Goal: Ask a question: Seek information or help from site administrators or community

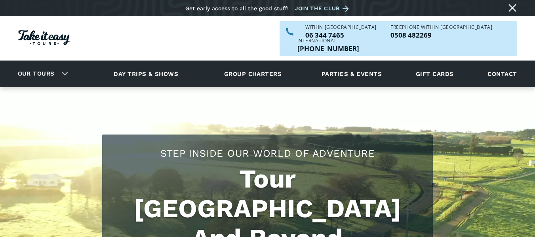
scroll to position [57, 0]
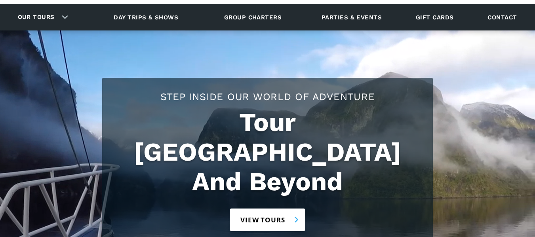
click at [288, 209] on link "View tours" at bounding box center [267, 220] width 75 height 23
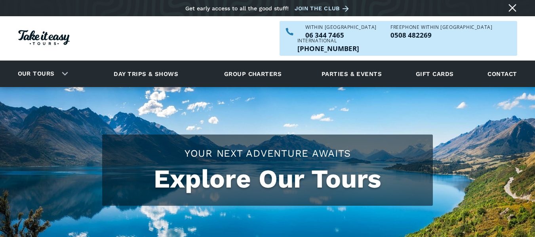
checkbox input "true"
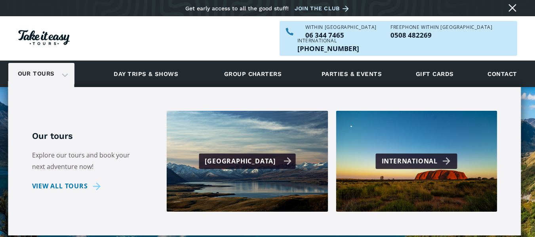
click at [235, 155] on div "[GEOGRAPHIC_DATA]" at bounding box center [248, 160] width 87 height 11
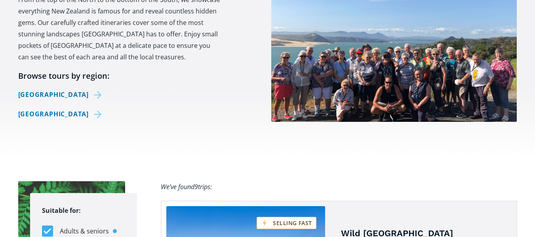
scroll to position [357, 0]
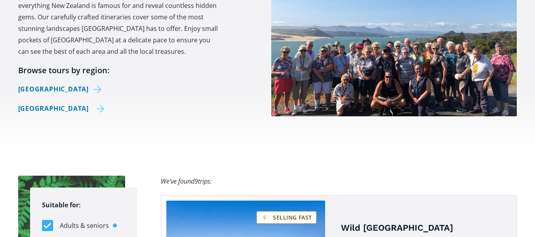
click at [30, 103] on link "[GEOGRAPHIC_DATA]" at bounding box center [61, 108] width 87 height 11
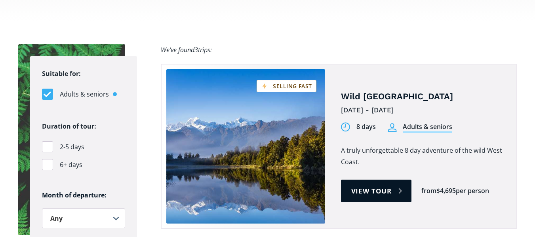
scroll to position [526, 0]
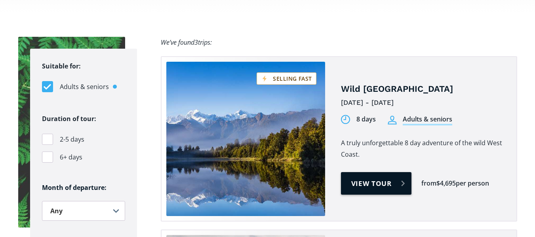
click at [372, 172] on link "View tour" at bounding box center [376, 183] width 71 height 23
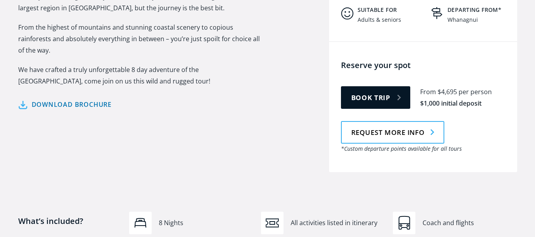
scroll to position [452, 0]
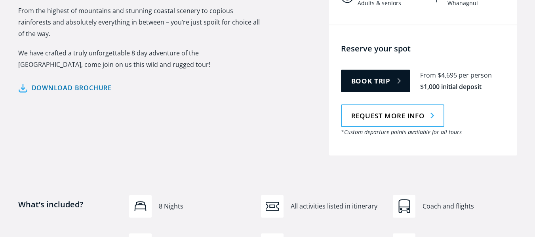
drag, startPoint x: 538, startPoint y: 18, endPoint x: 536, endPoint y: 50, distance: 32.5
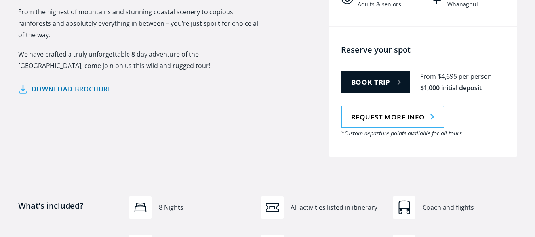
scroll to position [452, 0]
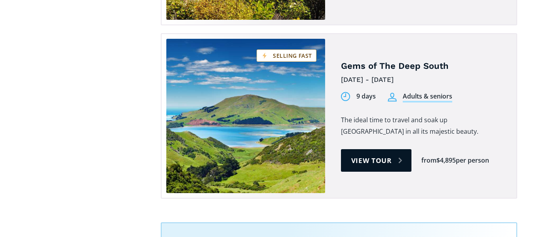
scroll to position [851, 0]
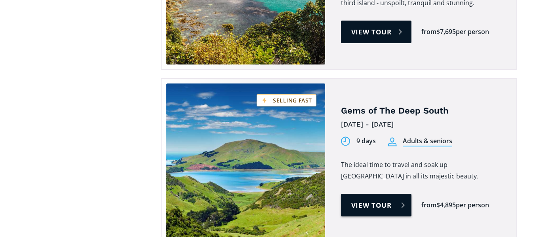
click at [366, 194] on link "View tour" at bounding box center [376, 205] width 71 height 23
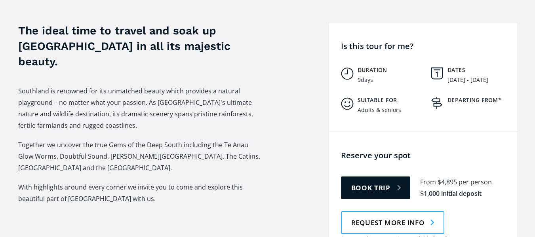
scroll to position [307, 0]
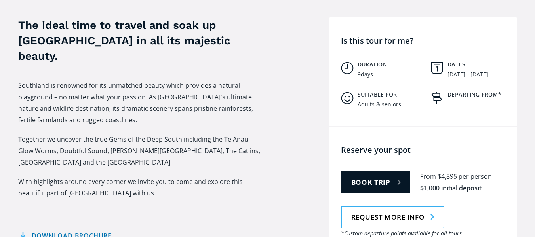
drag, startPoint x: 538, startPoint y: 11, endPoint x: 535, endPoint y: 33, distance: 22.4
click at [438, 62] on img "Tour overview" at bounding box center [436, 68] width 12 height 12
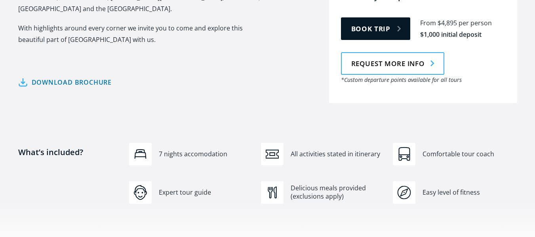
scroll to position [466, 0]
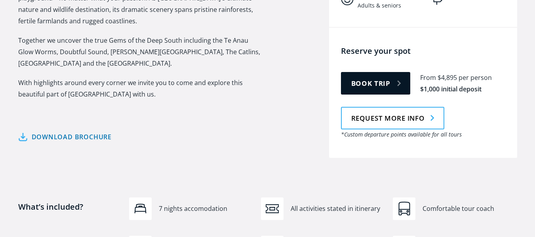
scroll to position [422, 0]
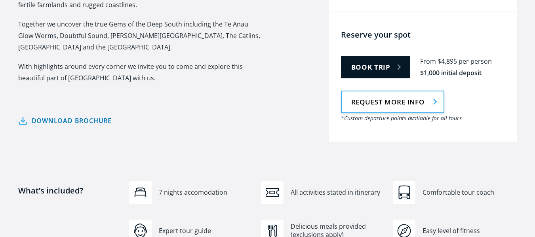
click at [374, 91] on link "Request more info" at bounding box center [392, 102] width 103 height 23
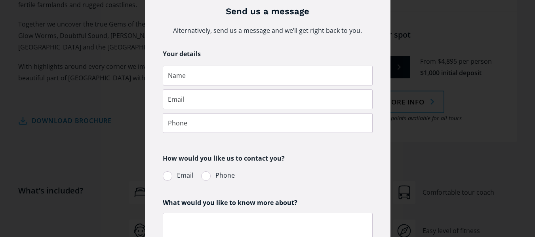
scroll to position [171, 0]
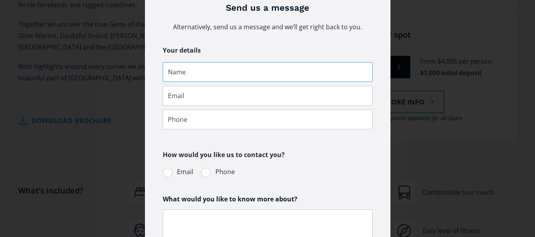
click at [199, 70] on input "Request more info pop-up form" at bounding box center [268, 72] width 210 height 20
type input "Jacqui Cavit"
type input "jacqui.cavit@gmail.com"
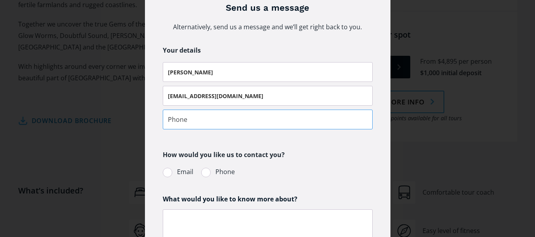
type input "021656509"
click at [167, 172] on div "Request more info pop-up form" at bounding box center [167, 172] width 9 height 9
click at [171, 172] on input "Email" at bounding box center [173, 171] width 5 height 5
radio input "true"
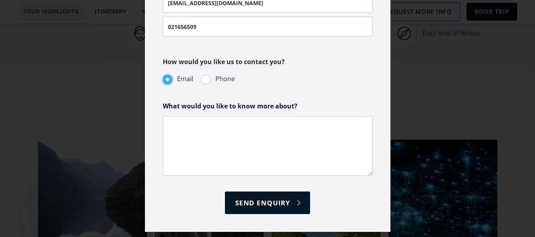
scroll to position [282, 0]
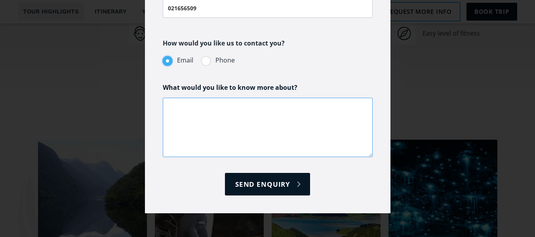
click at [172, 107] on textarea "Request more info pop-up form" at bounding box center [268, 127] width 210 height 59
click at [297, 104] on textarea "Hi, just wondering whether you are running the Gems of" at bounding box center [268, 127] width 210 height 59
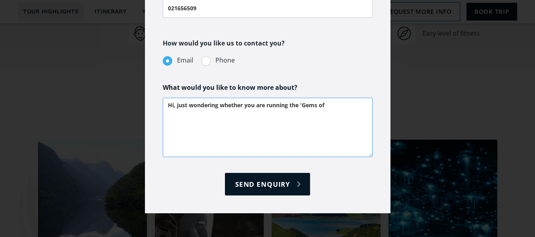
click at [333, 105] on textarea "Hi, just wondering whether you are running the 'Gems of" at bounding box center [268, 127] width 210 height 59
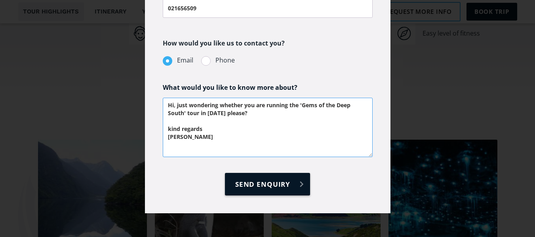
type textarea "Hi, just wondering whether you are running the 'Gems of the Deep South' tour in…"
click at [269, 184] on input "Send enquiry" at bounding box center [267, 184] width 85 height 23
type input "Please wait..."
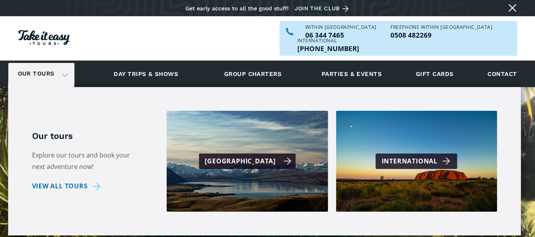
click at [232, 155] on div "[GEOGRAPHIC_DATA]" at bounding box center [248, 160] width 87 height 11
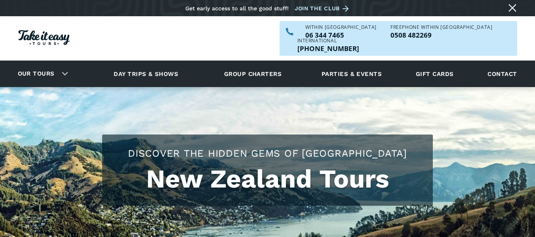
checkbox input "true"
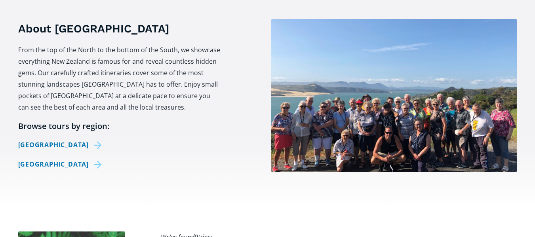
scroll to position [313, 0]
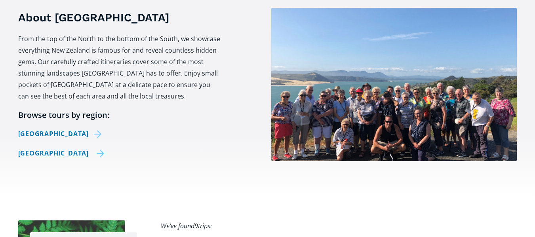
click at [26, 148] on link "[GEOGRAPHIC_DATA]" at bounding box center [61, 153] width 87 height 11
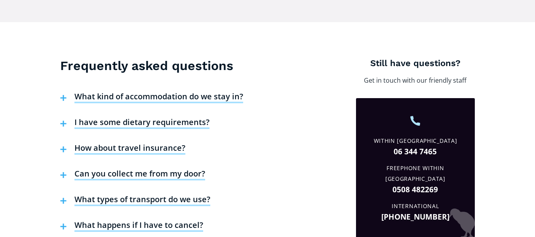
scroll to position [1463, 0]
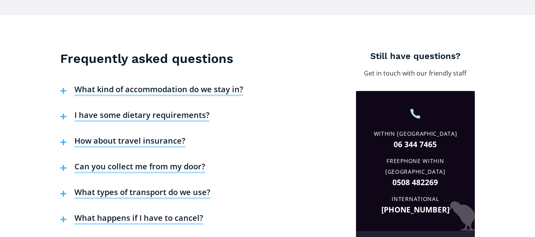
drag, startPoint x: 538, startPoint y: 25, endPoint x: 503, endPoint y: 180, distance: 158.9
click at [145, 110] on h4 "I have some dietary requirements?" at bounding box center [141, 116] width 135 height 12
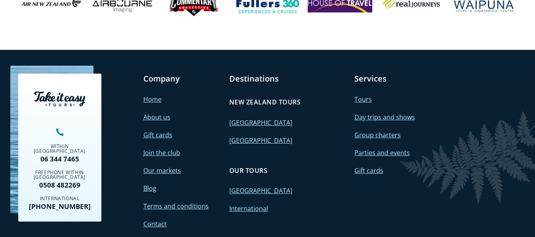
scroll to position [1885, 0]
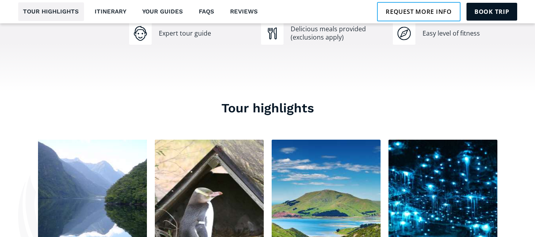
scroll to position [620, 0]
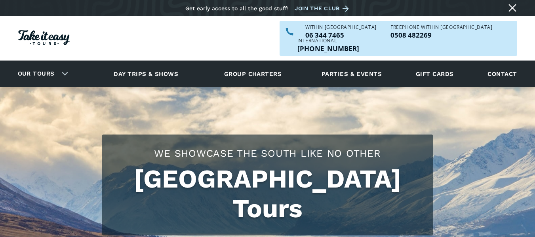
scroll to position [885, 0]
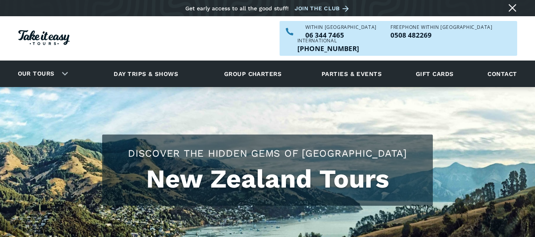
scroll to position [357, 0]
